Goal: Find specific page/section: Find specific page/section

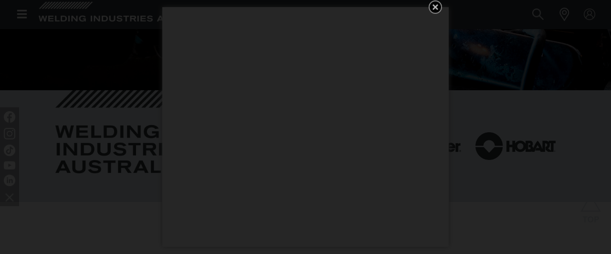
scroll to position [49, 0]
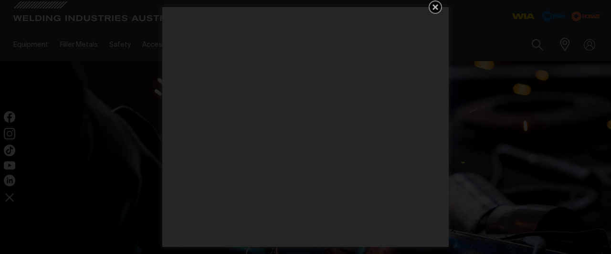
click at [433, 5] on icon "Get 5 WIA Welding Guides Free!" at bounding box center [435, 6] width 11 height 11
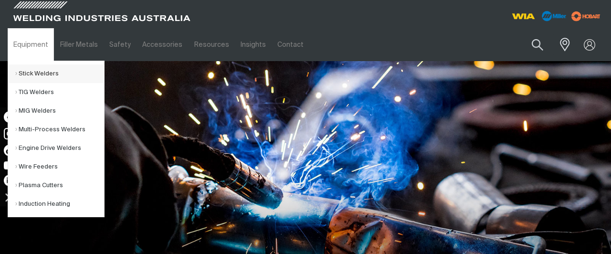
click at [26, 71] on link "Stick Welders" at bounding box center [59, 73] width 89 height 19
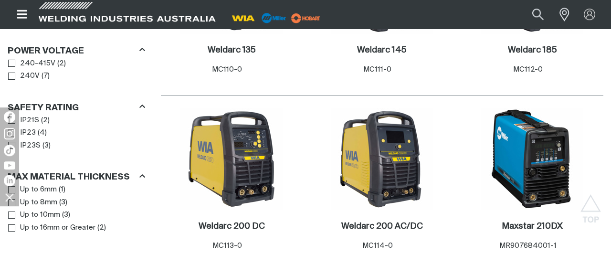
scroll to position [633, 0]
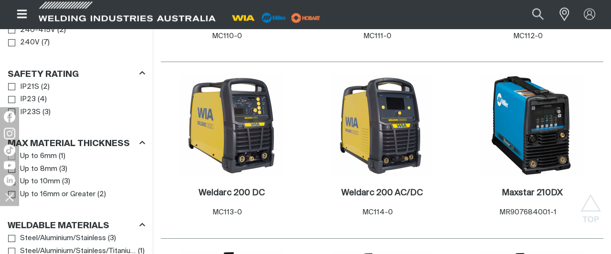
scroll to position [633, 0]
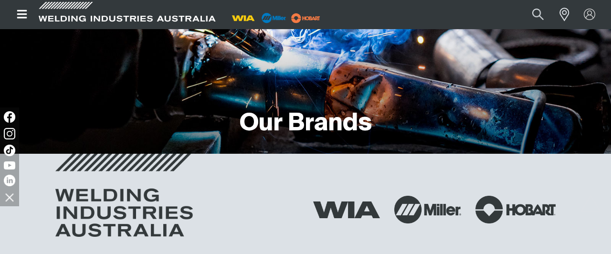
scroll to position [244, 0]
